Goal: Task Accomplishment & Management: Manage account settings

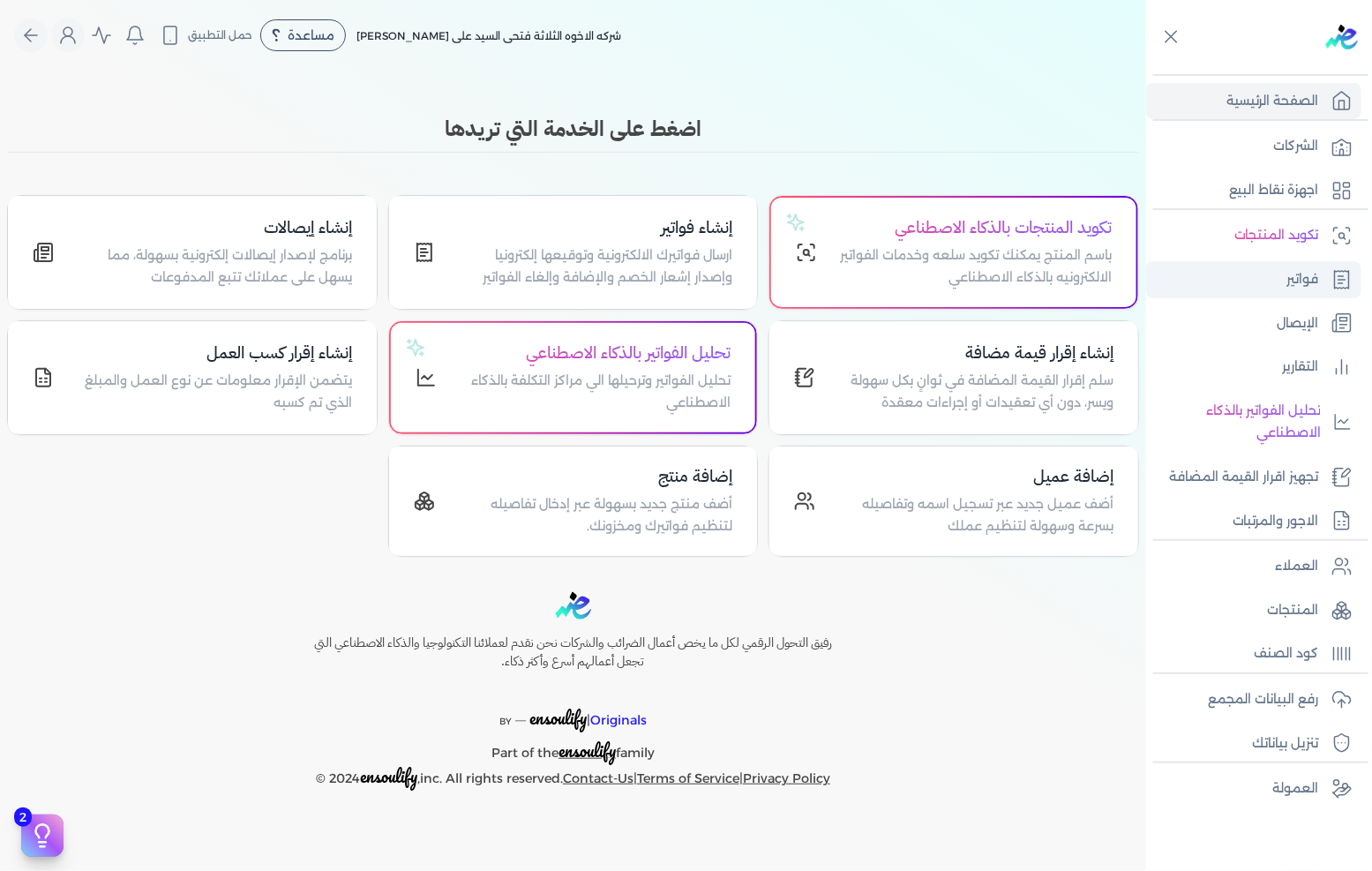
click at [1291, 285] on p "فواتير" at bounding box center [1302, 279] width 32 height 23
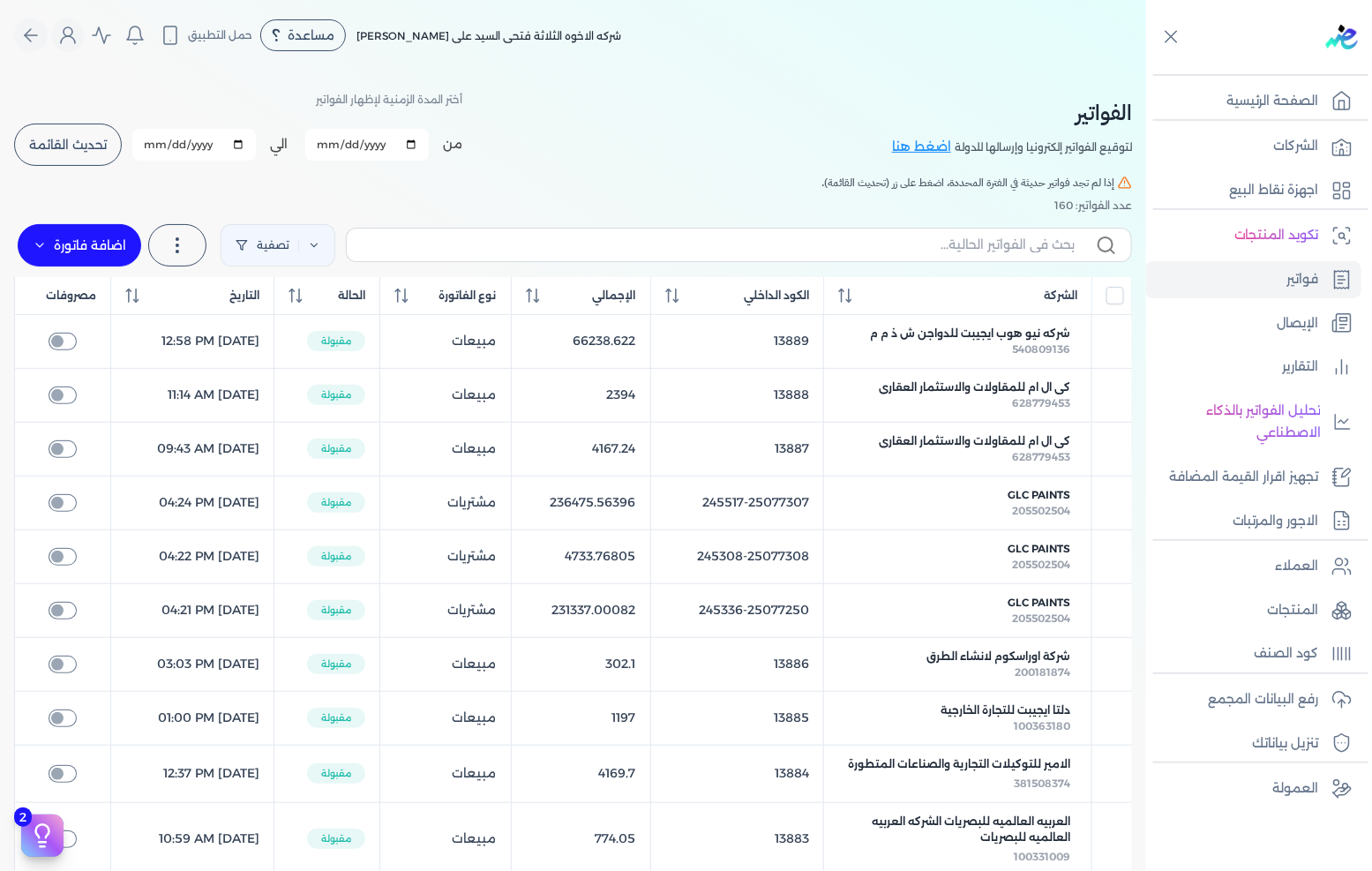
click at [116, 130] on button "تحديث القائمة" at bounding box center [68, 145] width 108 height 42
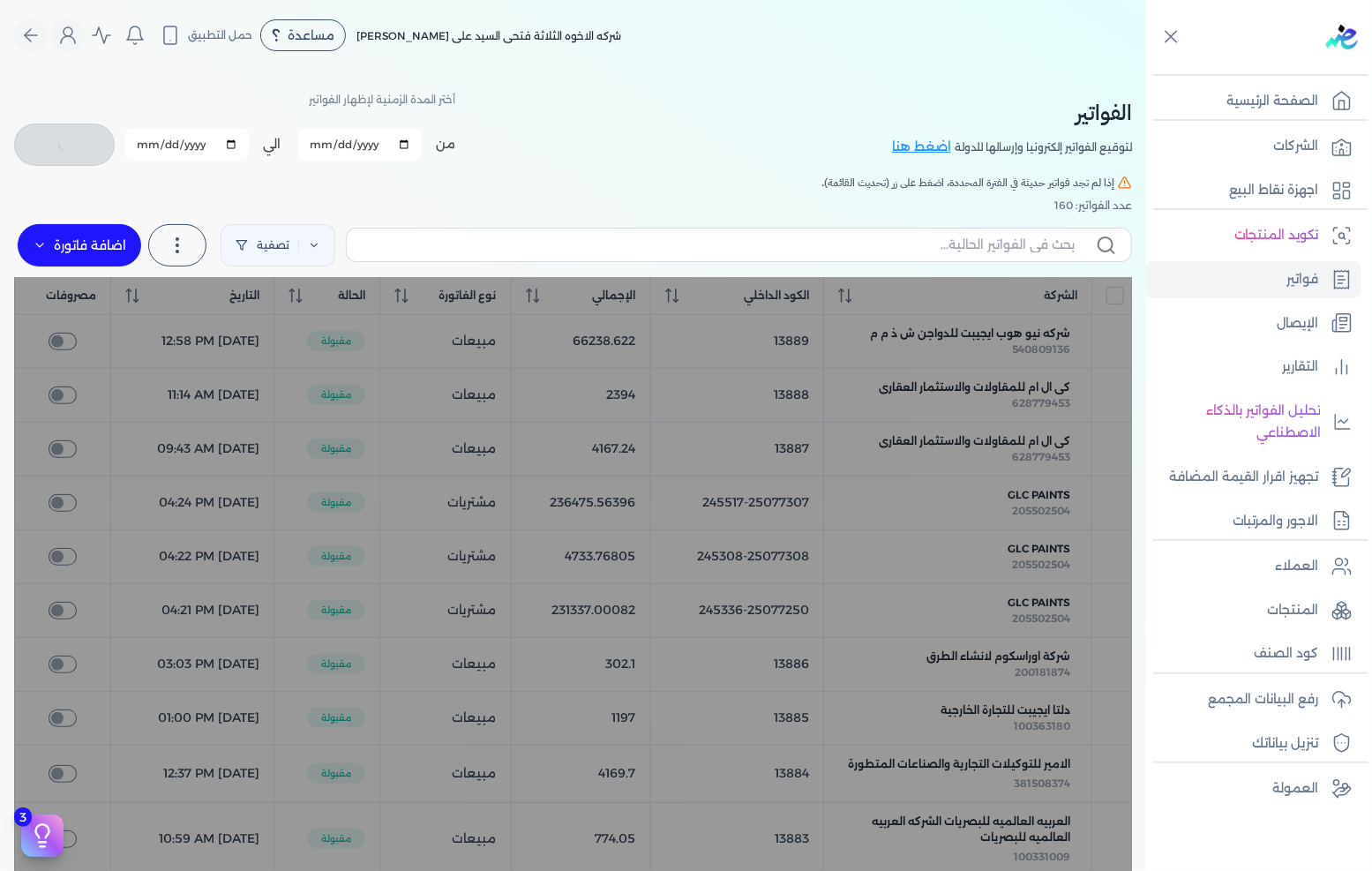
checkbox input "false"
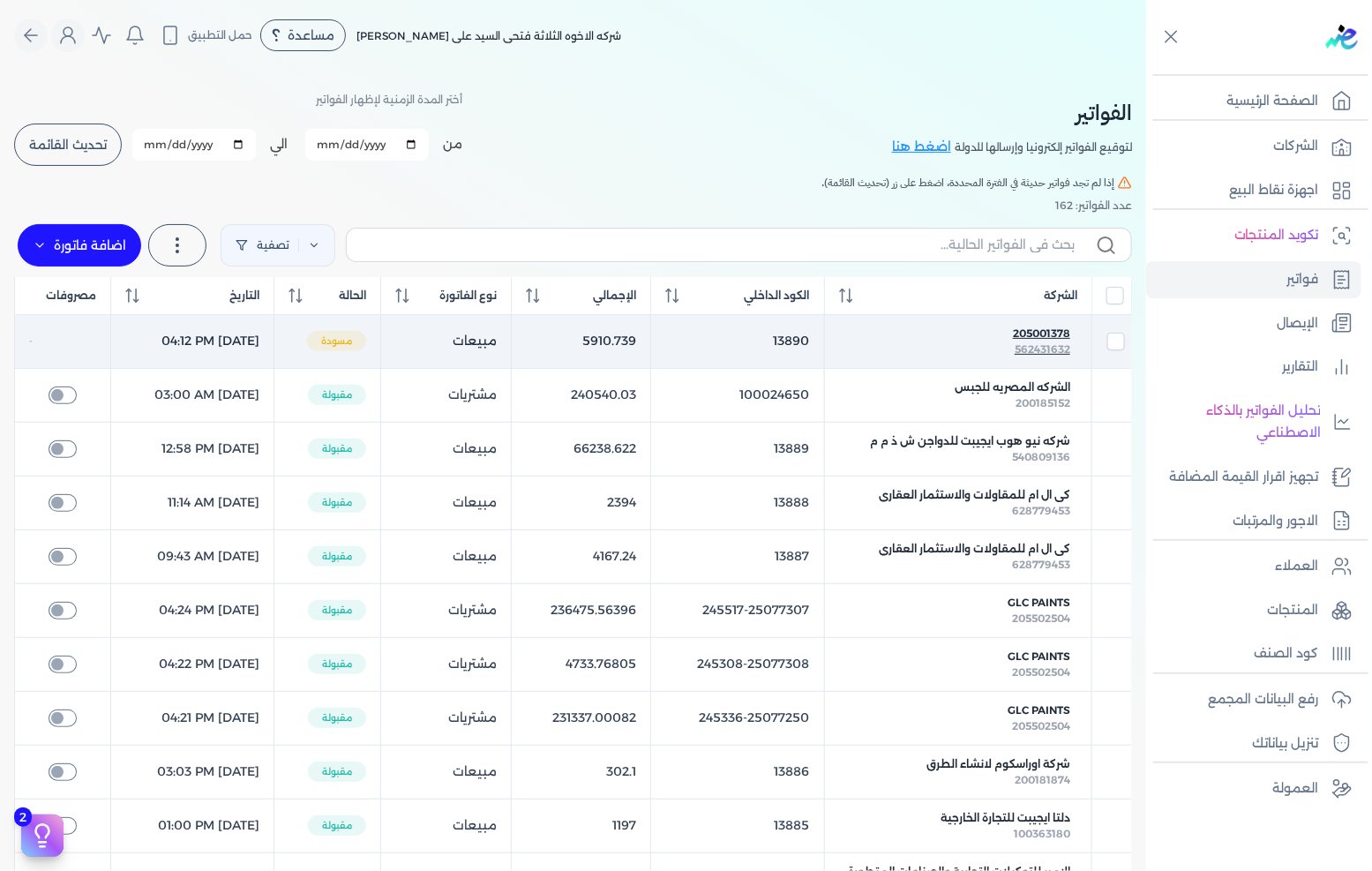
click at [1011, 336] on div "205001378" at bounding box center [958, 333] width 224 height 16
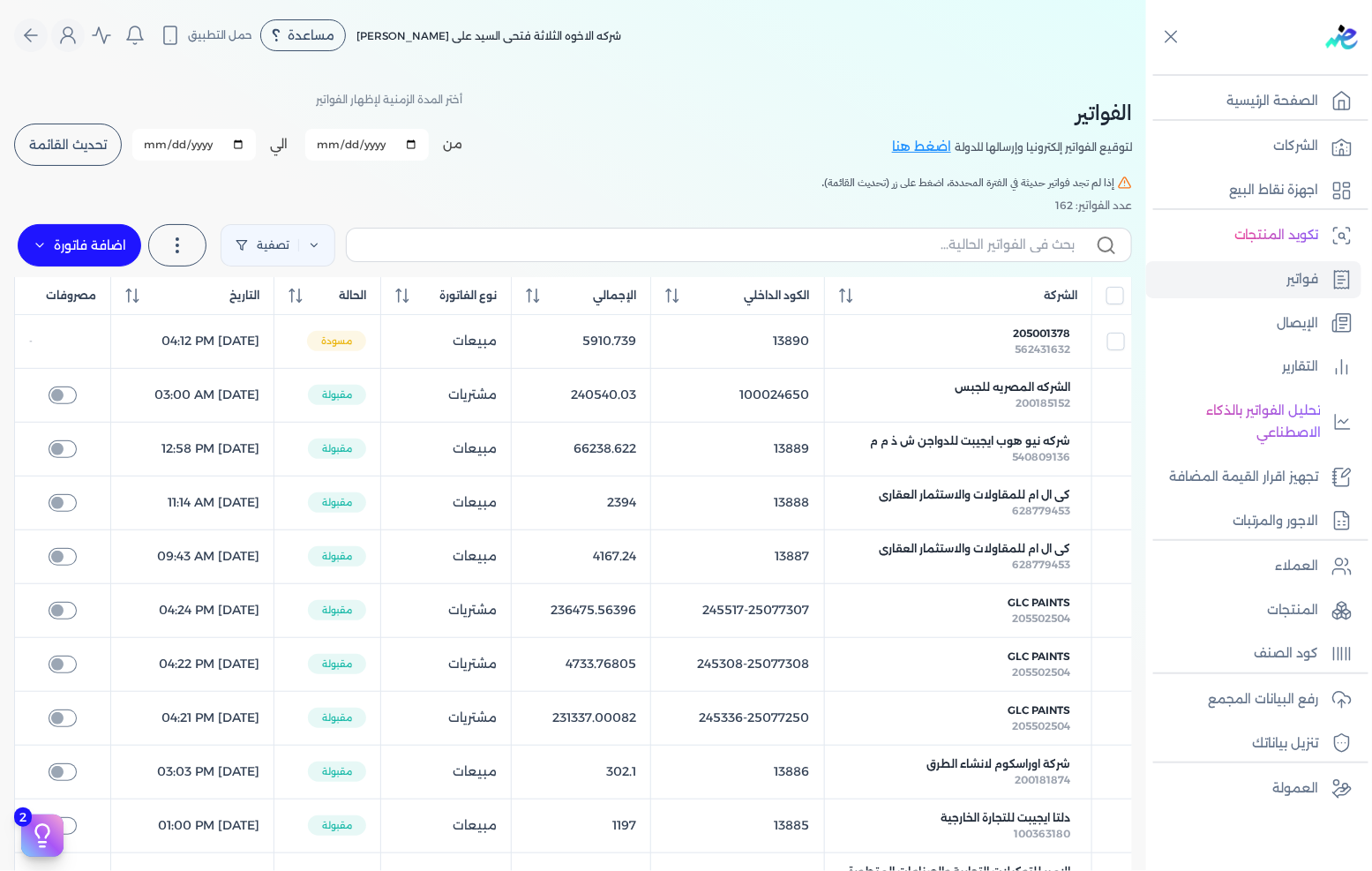
select select "EGP"
select select "B"
select select "EGS"
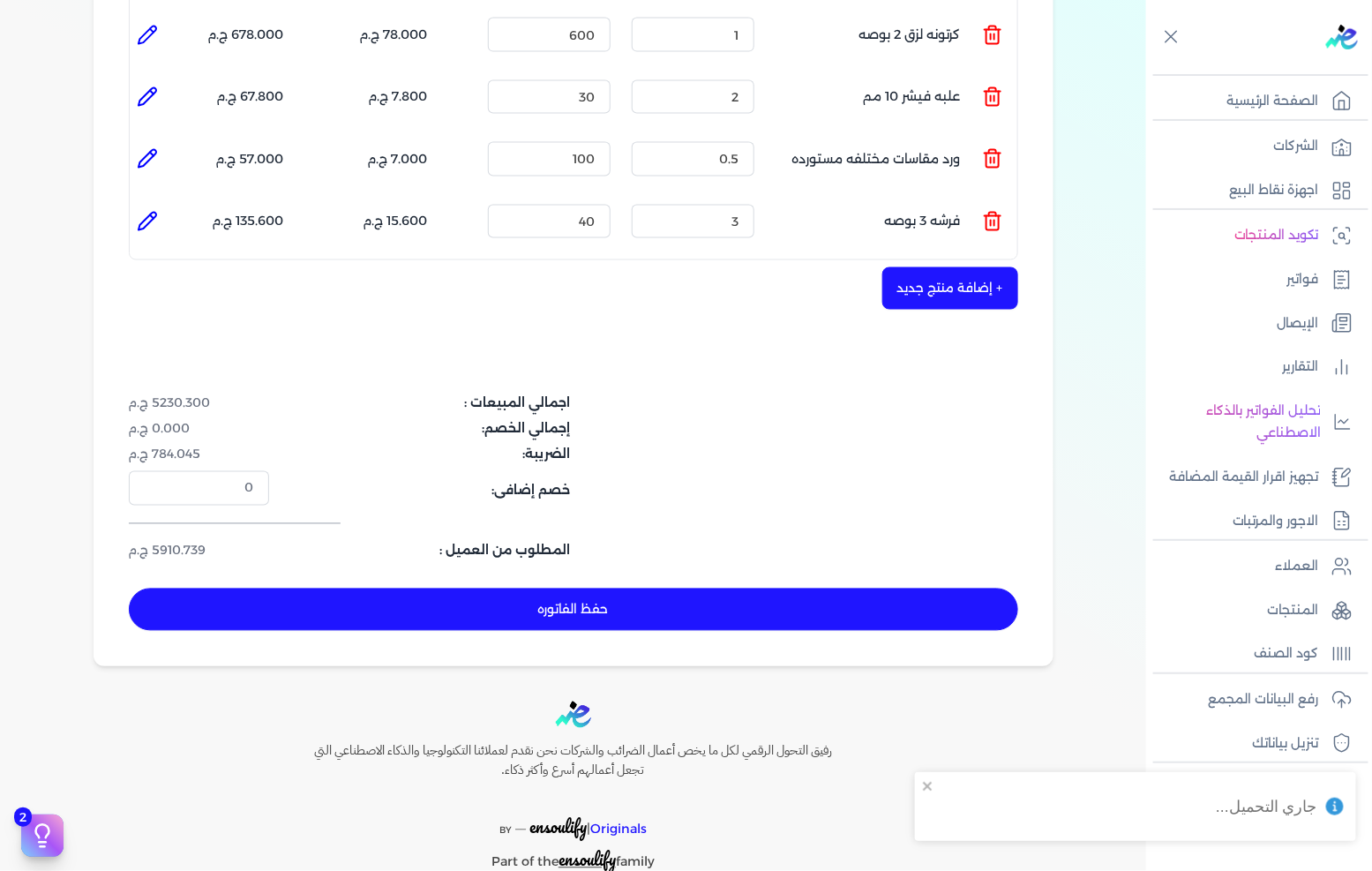
scroll to position [975, 0]
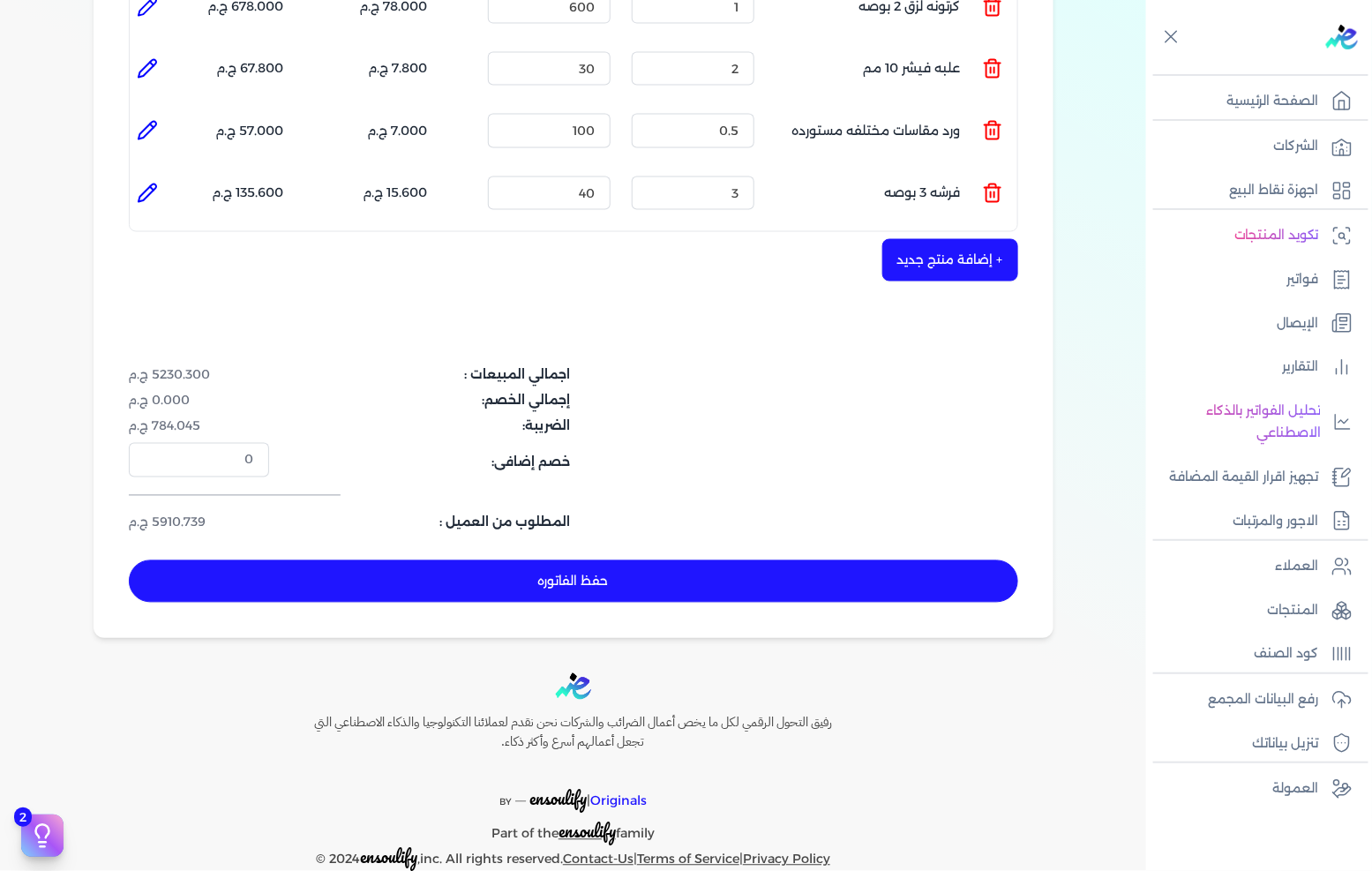
click at [651, 561] on button "حفظ الفاتوره" at bounding box center [573, 582] width 889 height 42
